Goal: Task Accomplishment & Management: Manage account settings

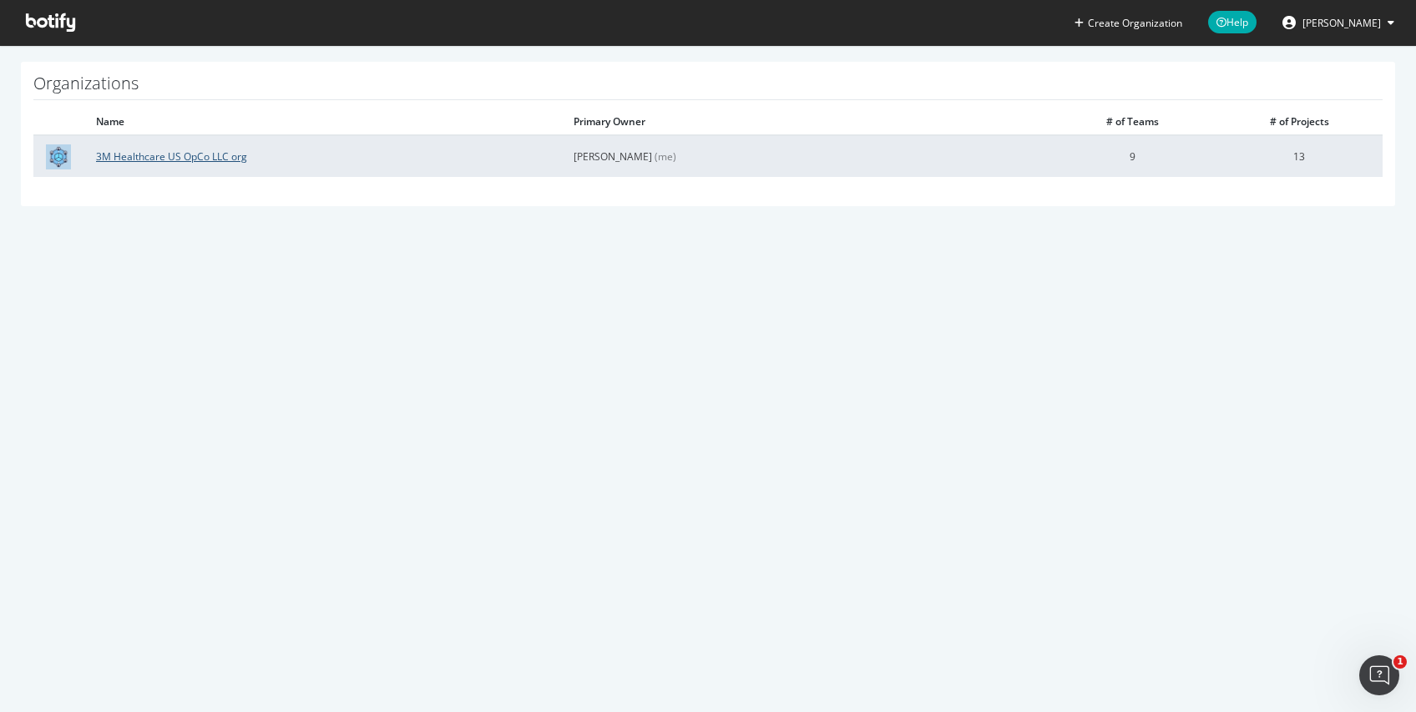
click at [191, 154] on link "3M Healthcare US OpCo LLC org" at bounding box center [171, 156] width 151 height 14
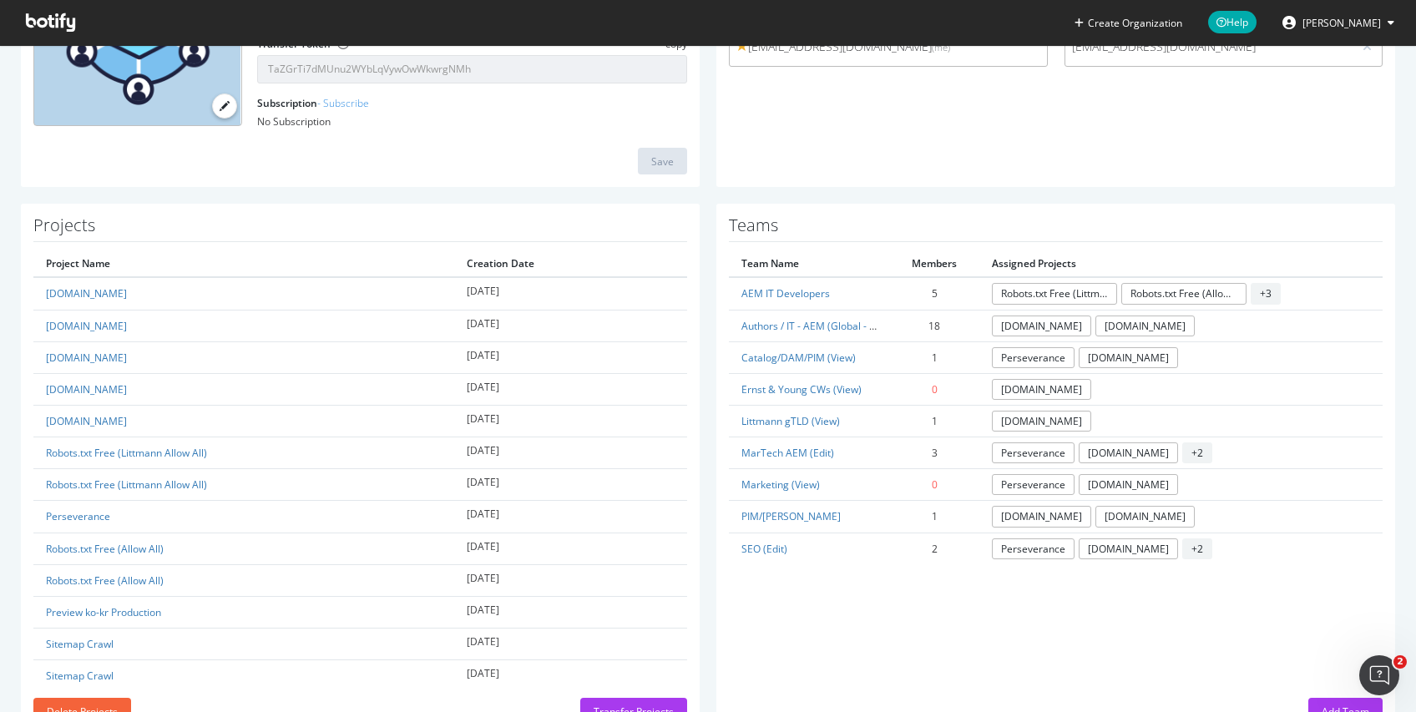
scroll to position [298, 0]
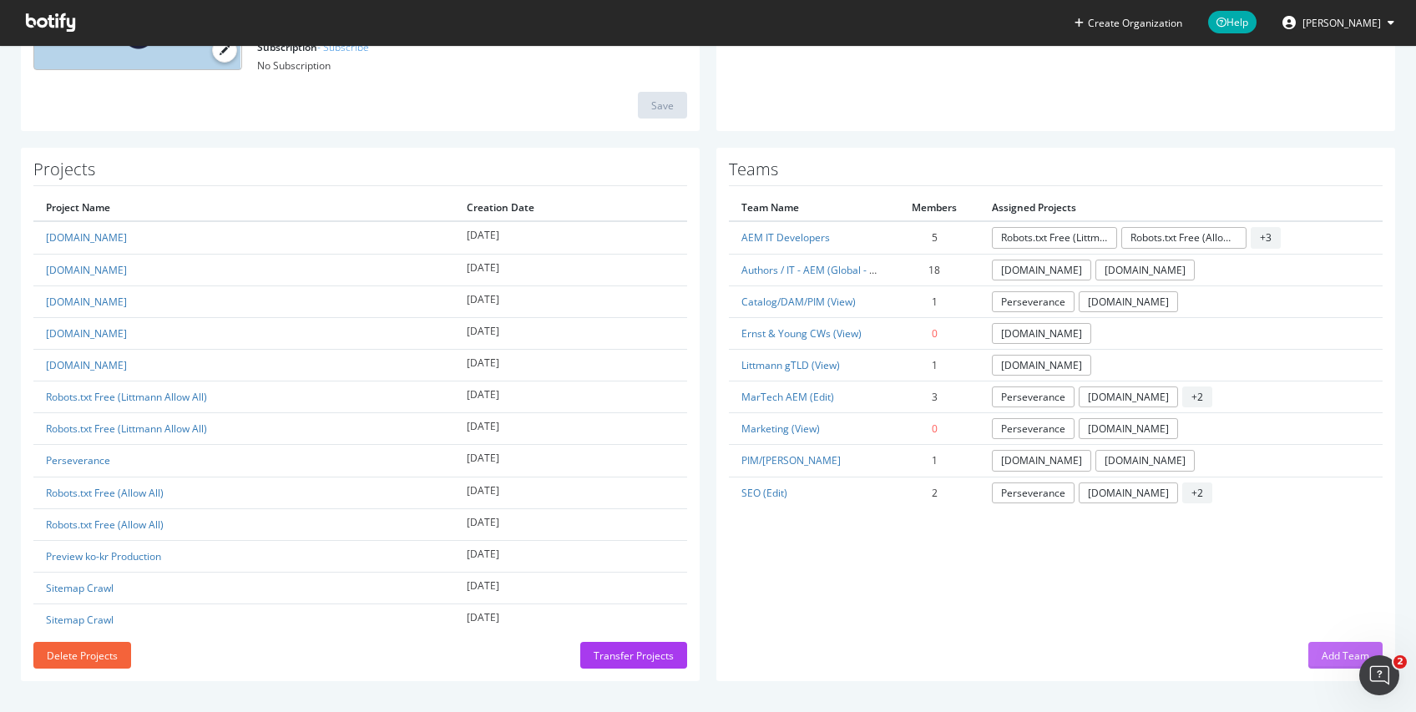
click at [1322, 658] on div "Add Team" at bounding box center [1345, 656] width 48 height 14
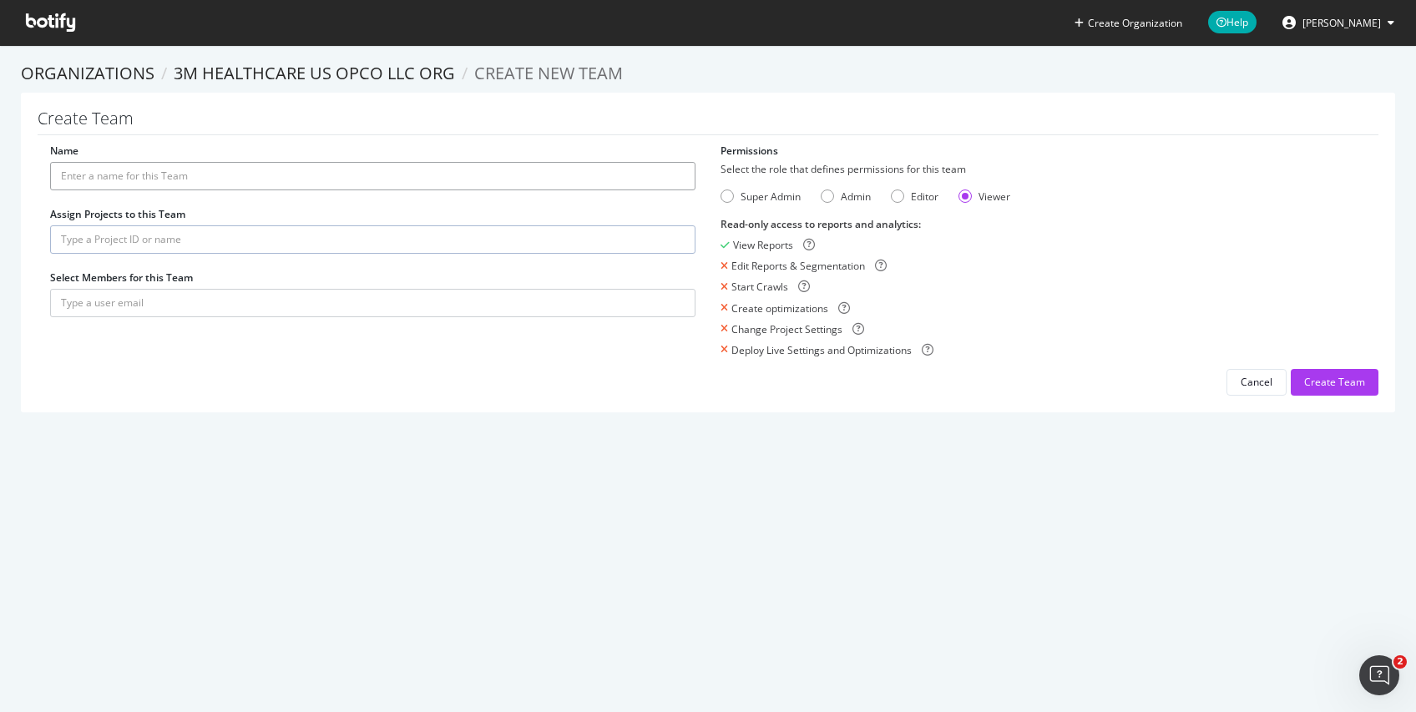
click at [401, 174] on input "Name" at bounding box center [372, 176] width 645 height 28
type input "S"
type input "China SOLV"
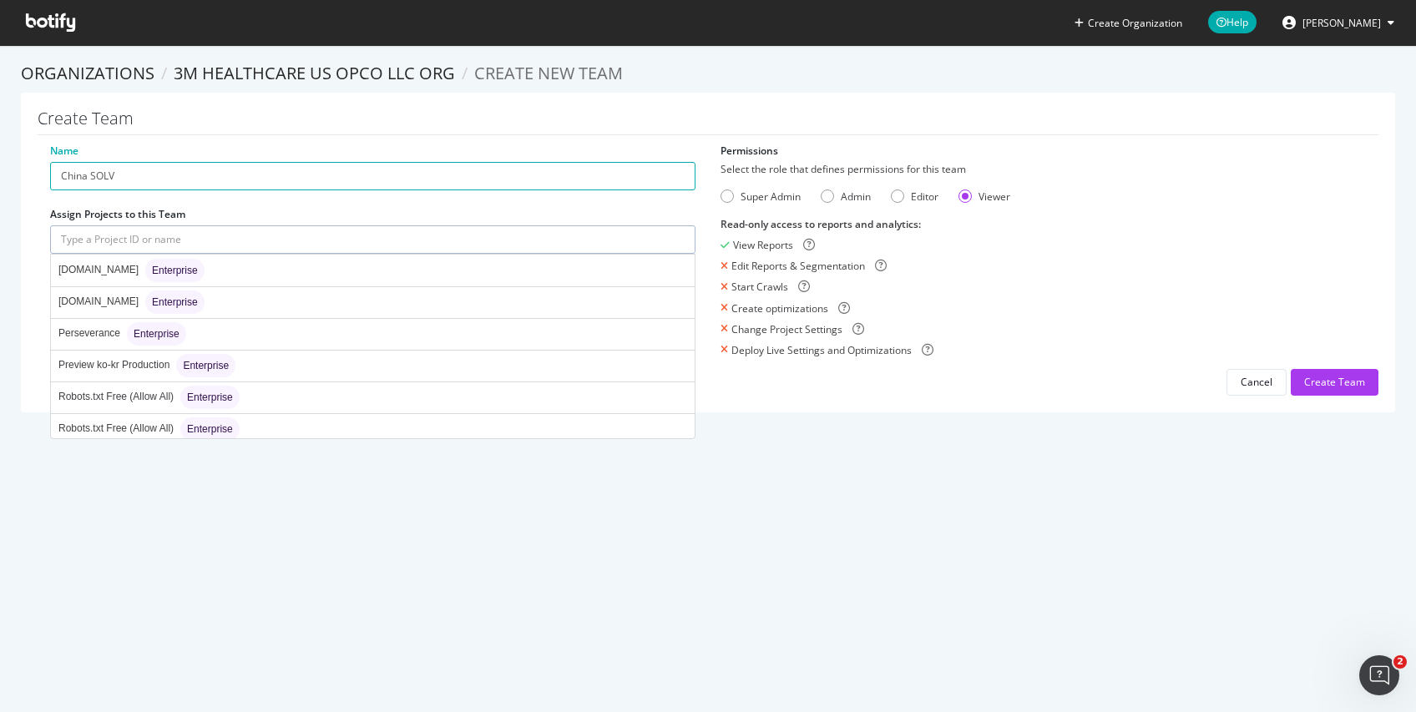
click at [371, 248] on input "text" at bounding box center [372, 239] width 645 height 28
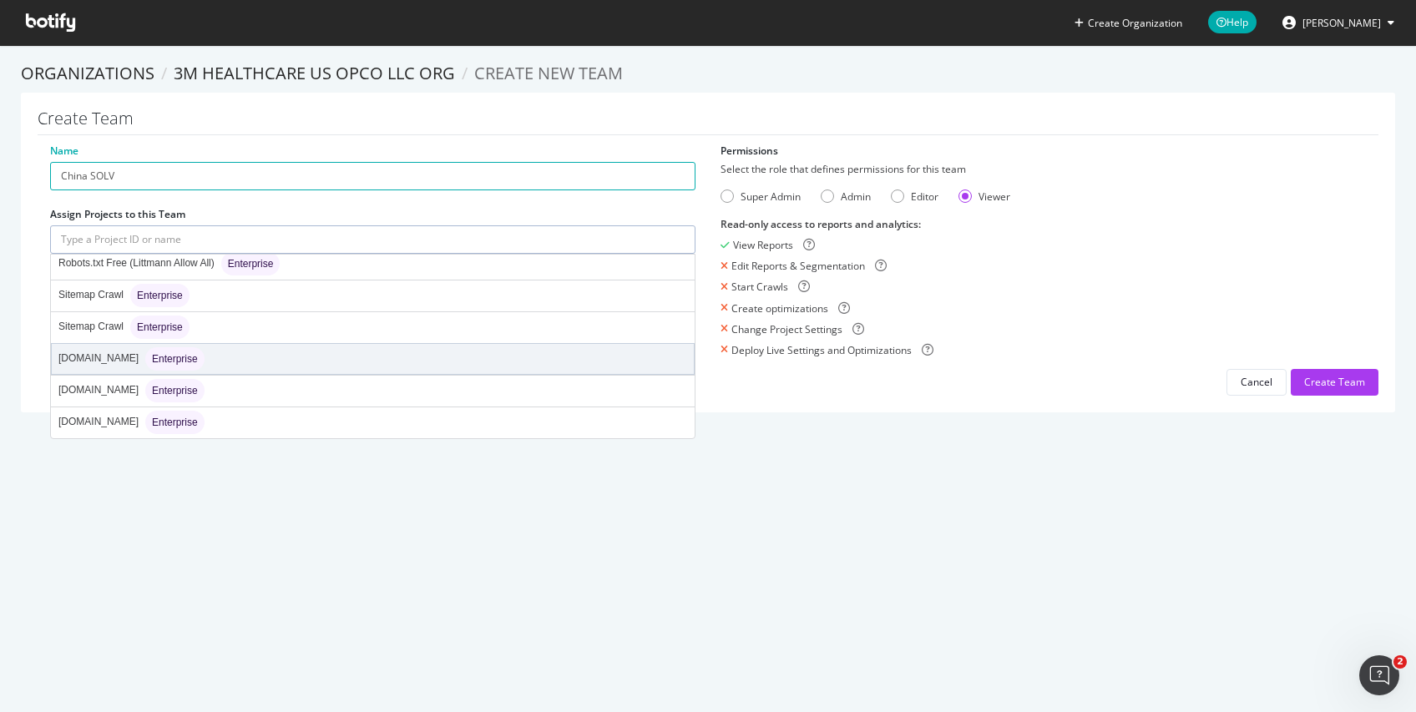
click at [557, 353] on div "[DOMAIN_NAME] Enterprise" at bounding box center [373, 359] width 642 height 30
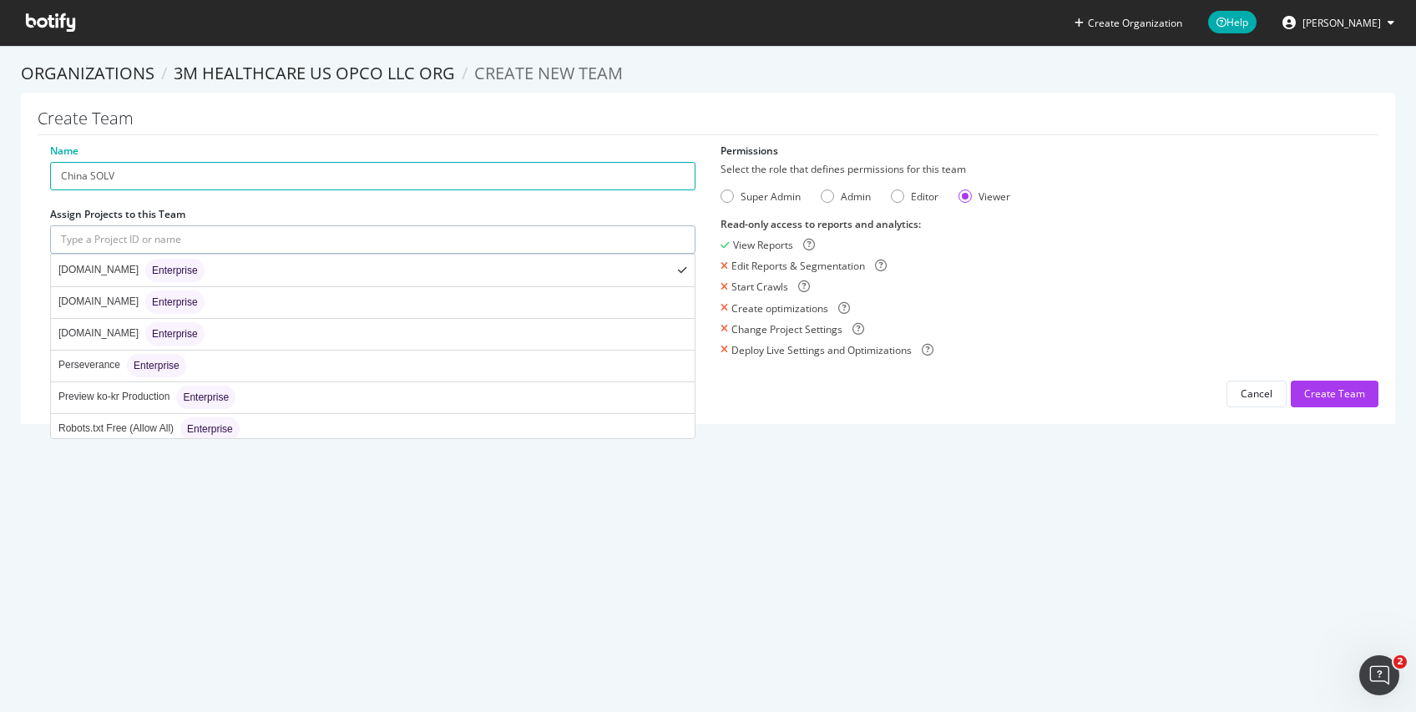
click at [512, 235] on input "text" at bounding box center [372, 239] width 645 height 28
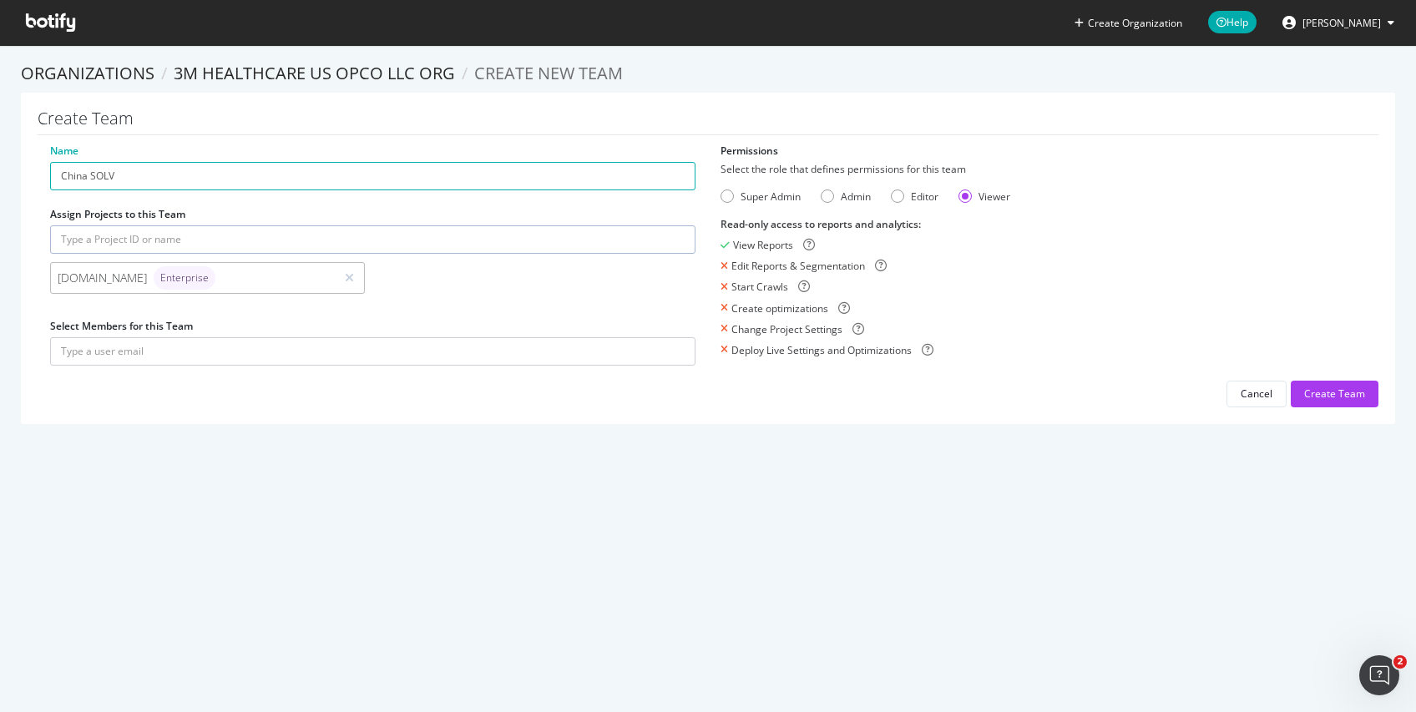
click at [591, 501] on div "Create Organization Help [PERSON_NAME] Organizations 3M Healthcare US OpCo LLC …" at bounding box center [708, 356] width 1416 height 712
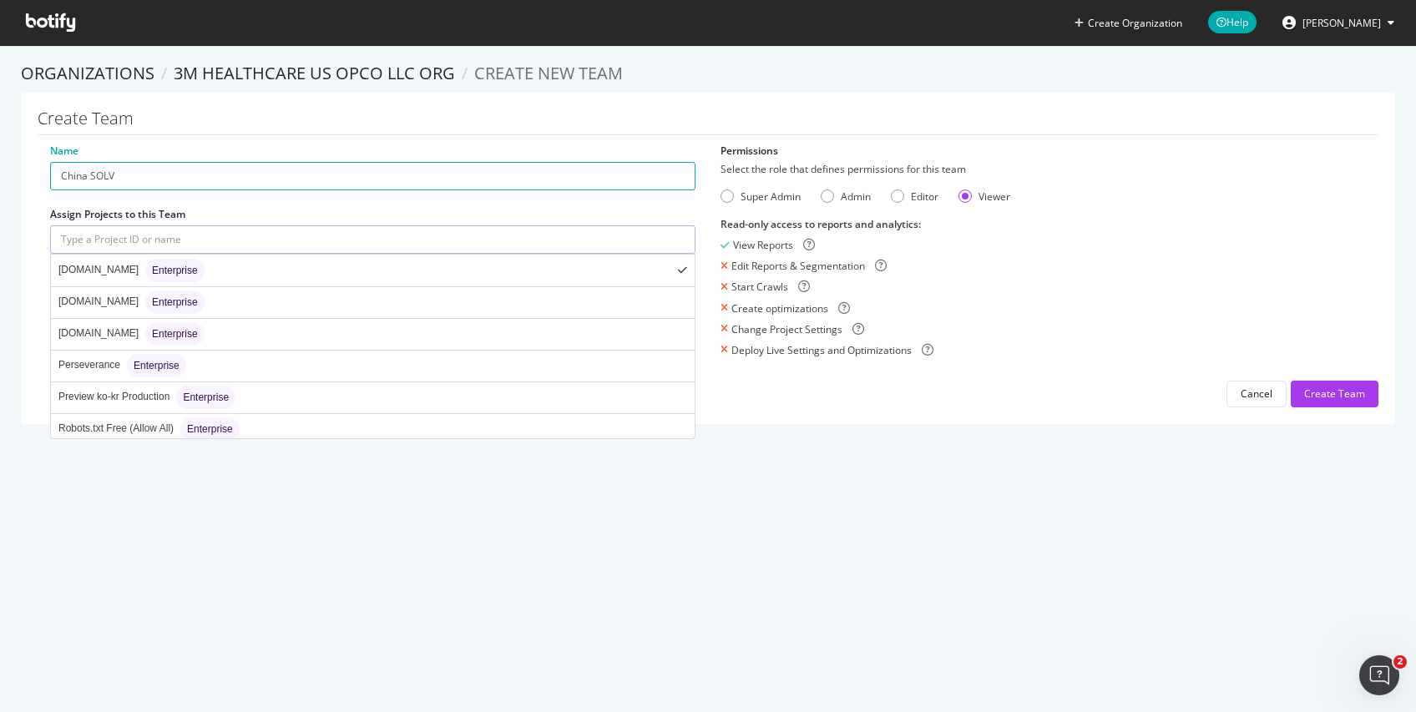
click at [598, 230] on input "text" at bounding box center [372, 239] width 645 height 28
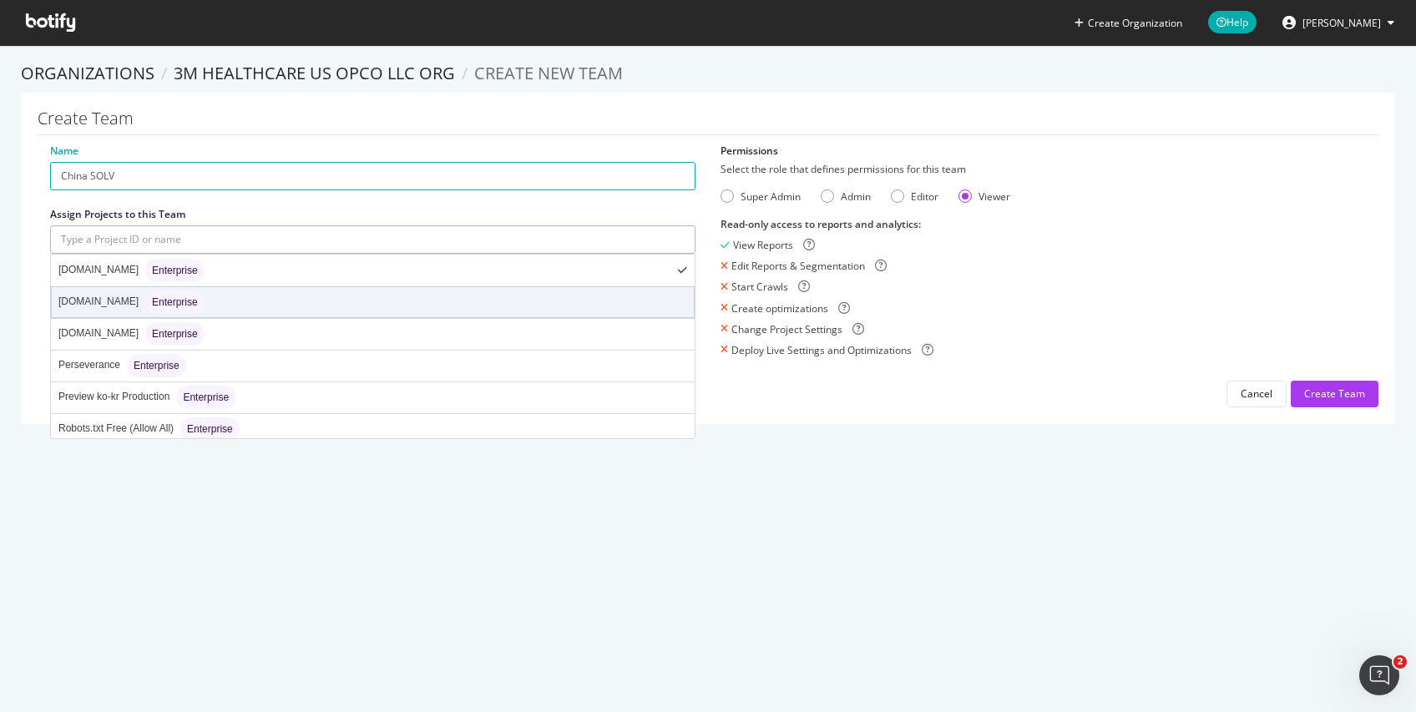
click at [585, 295] on div "[DOMAIN_NAME] Enterprise" at bounding box center [373, 302] width 642 height 30
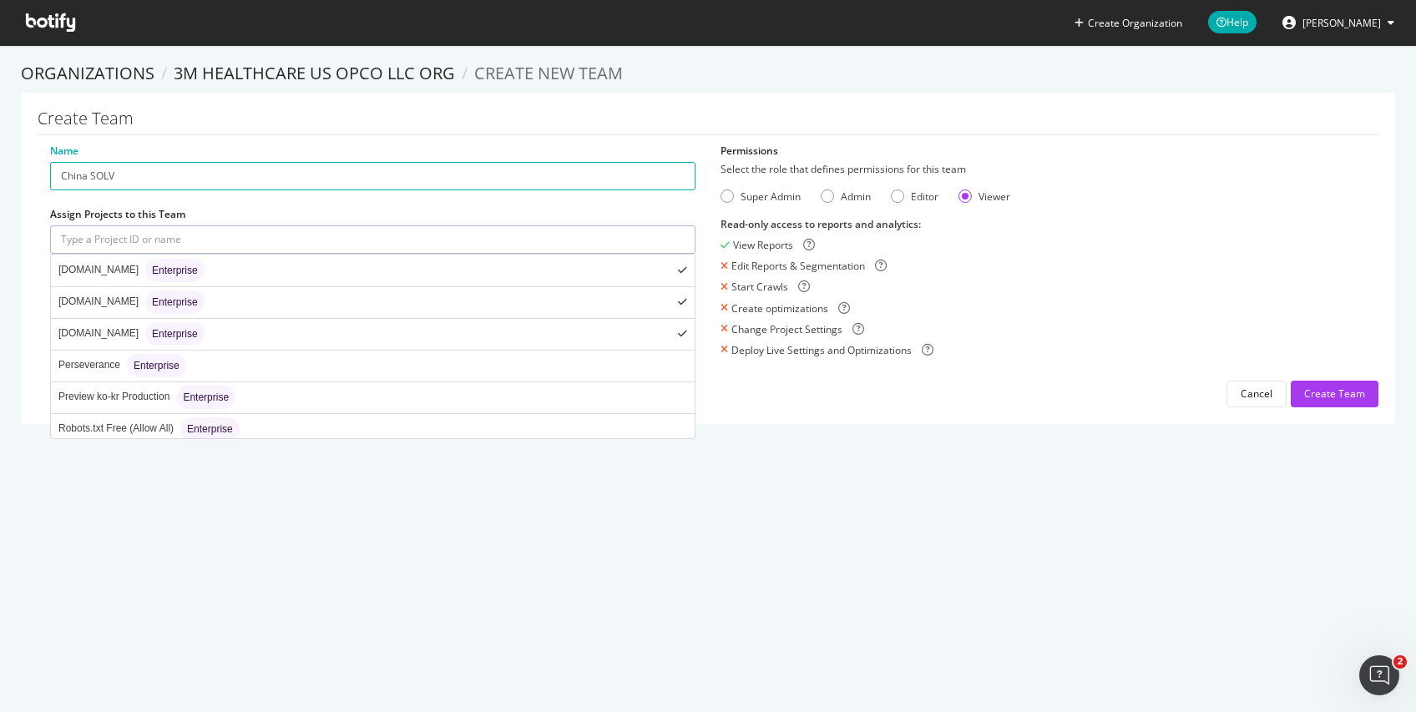
click at [617, 246] on input "text" at bounding box center [372, 239] width 645 height 28
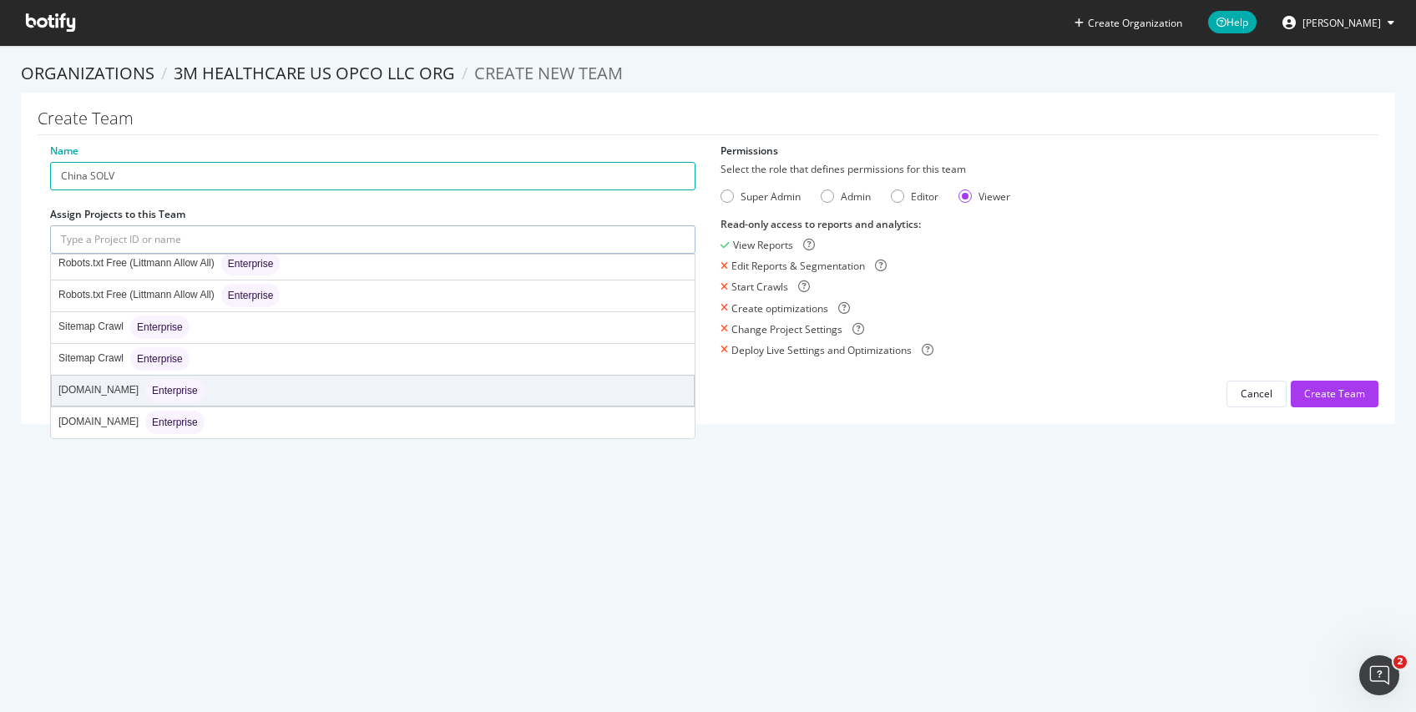
click at [627, 397] on div "[DOMAIN_NAME] Enterprise" at bounding box center [373, 391] width 642 height 30
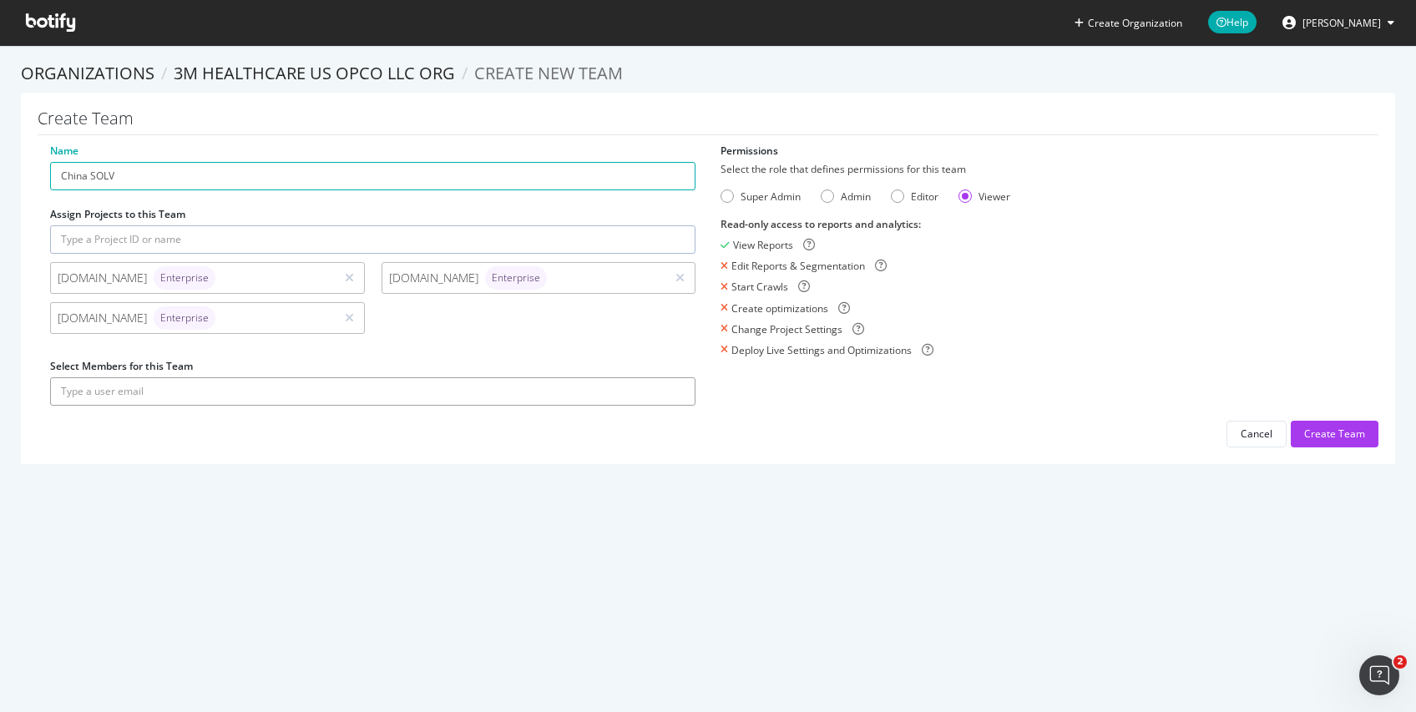
click at [627, 397] on input "text" at bounding box center [372, 391] width 645 height 28
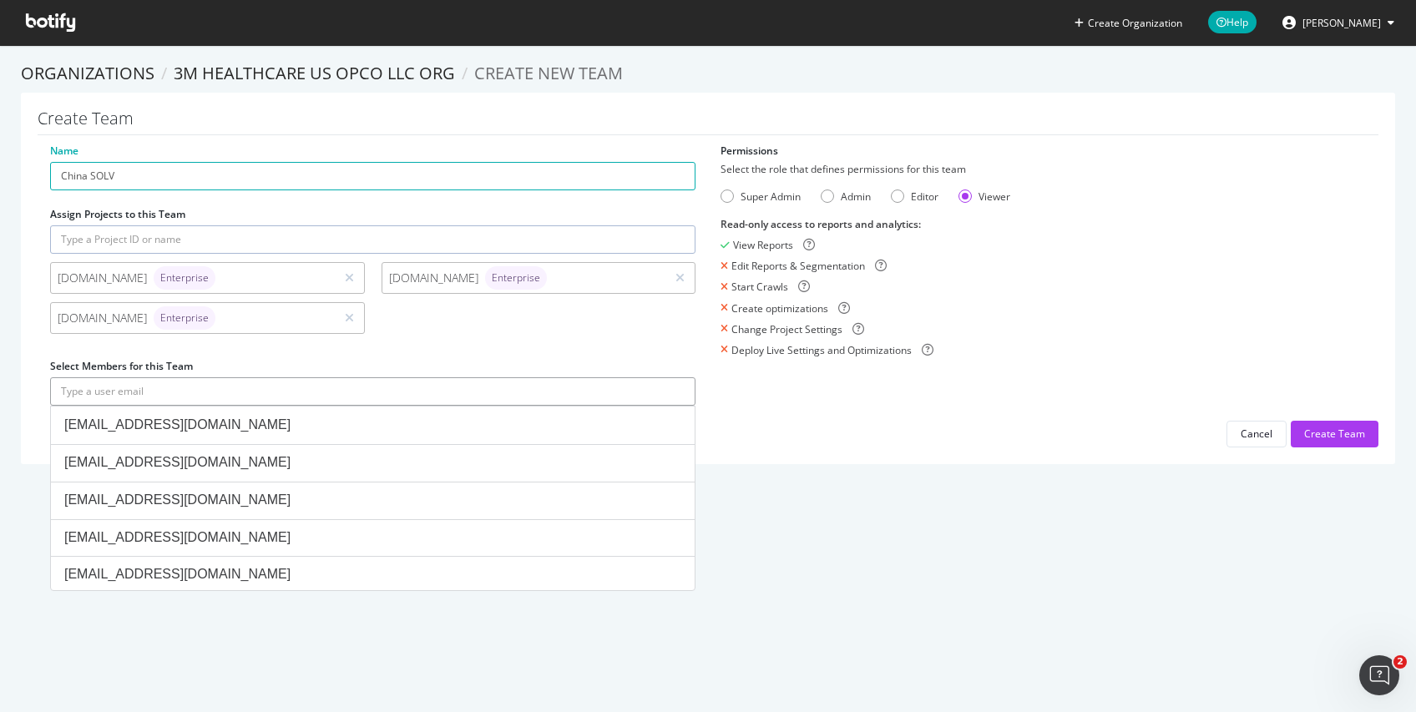
click at [627, 397] on input "text" at bounding box center [372, 391] width 645 height 28
click at [490, 386] on input "text" at bounding box center [372, 391] width 645 height 28
paste input "[EMAIL_ADDRESS][DOMAIN_NAME]"
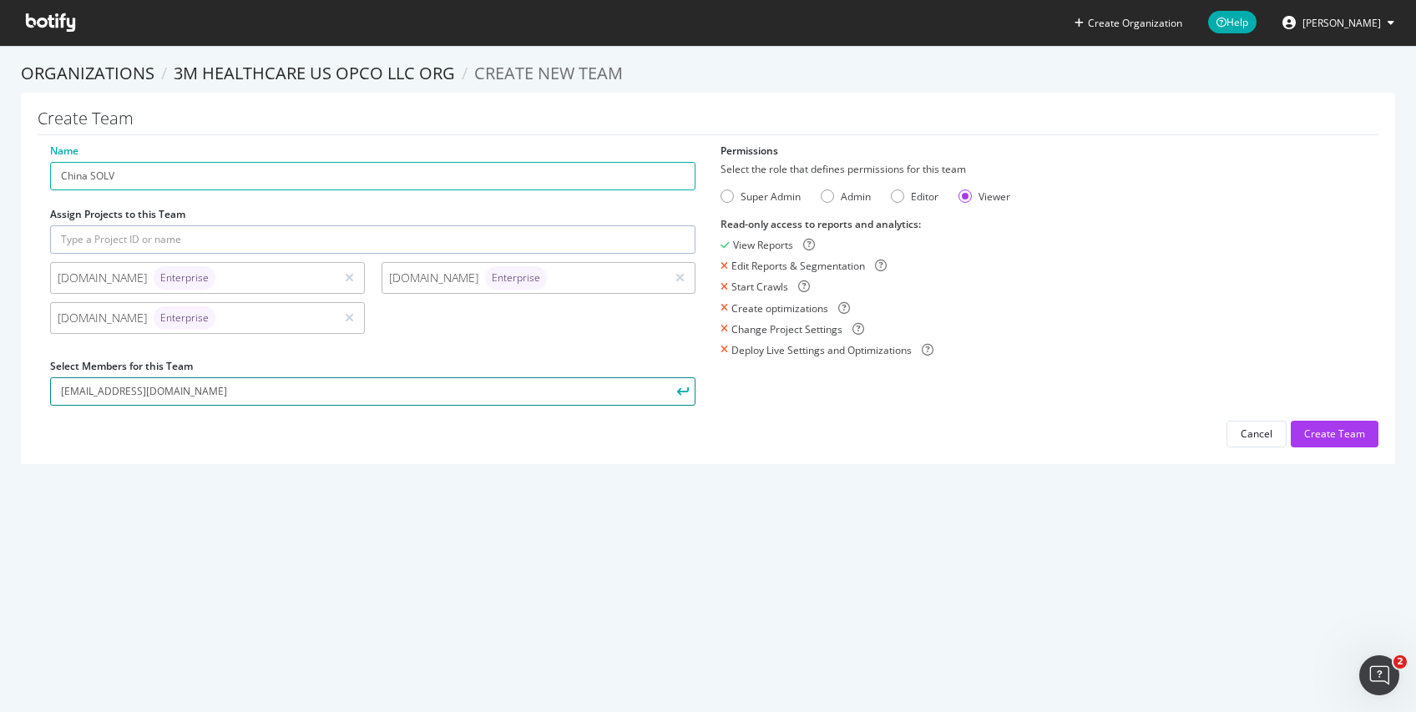
type input "[EMAIL_ADDRESS][DOMAIN_NAME]"
click at [677, 395] on icon "submit" at bounding box center [683, 390] width 12 height 9
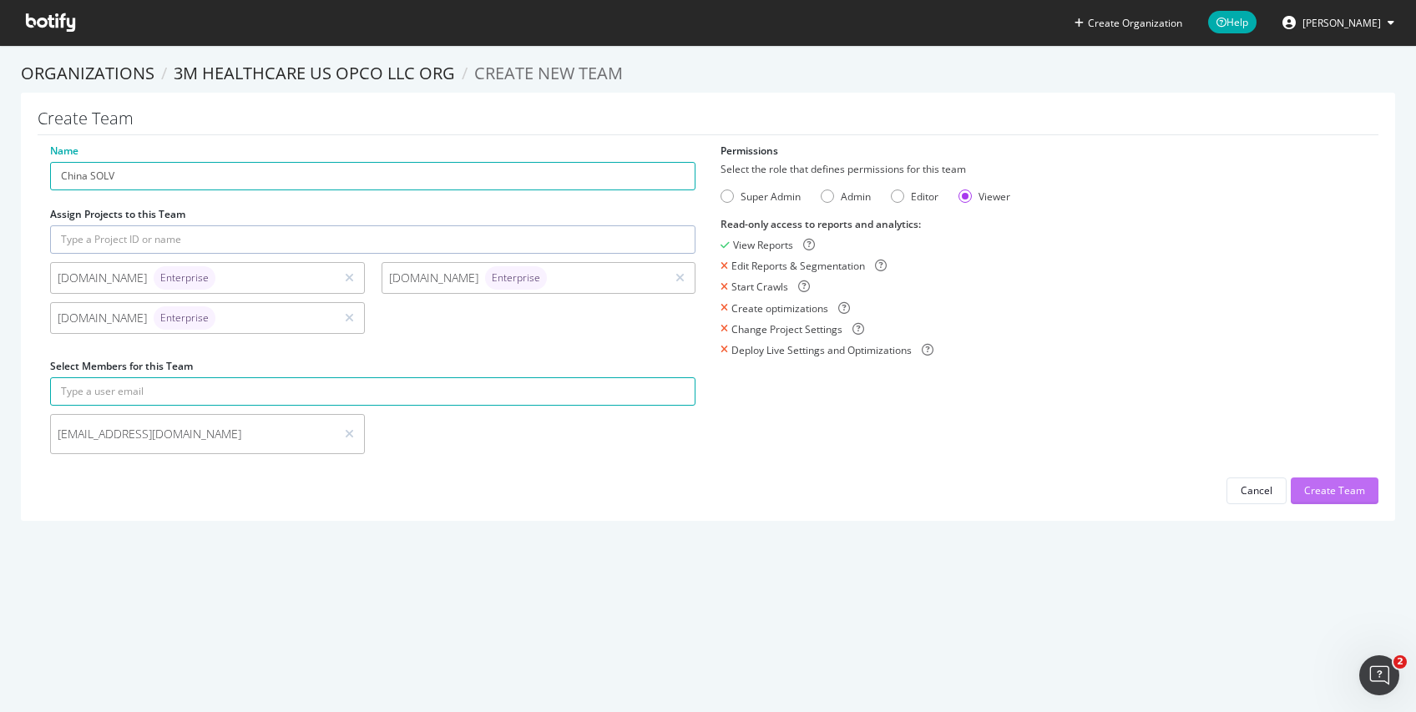
click at [1327, 490] on div "Create Team" at bounding box center [1334, 490] width 61 height 14
